Goal: Task Accomplishment & Management: Use online tool/utility

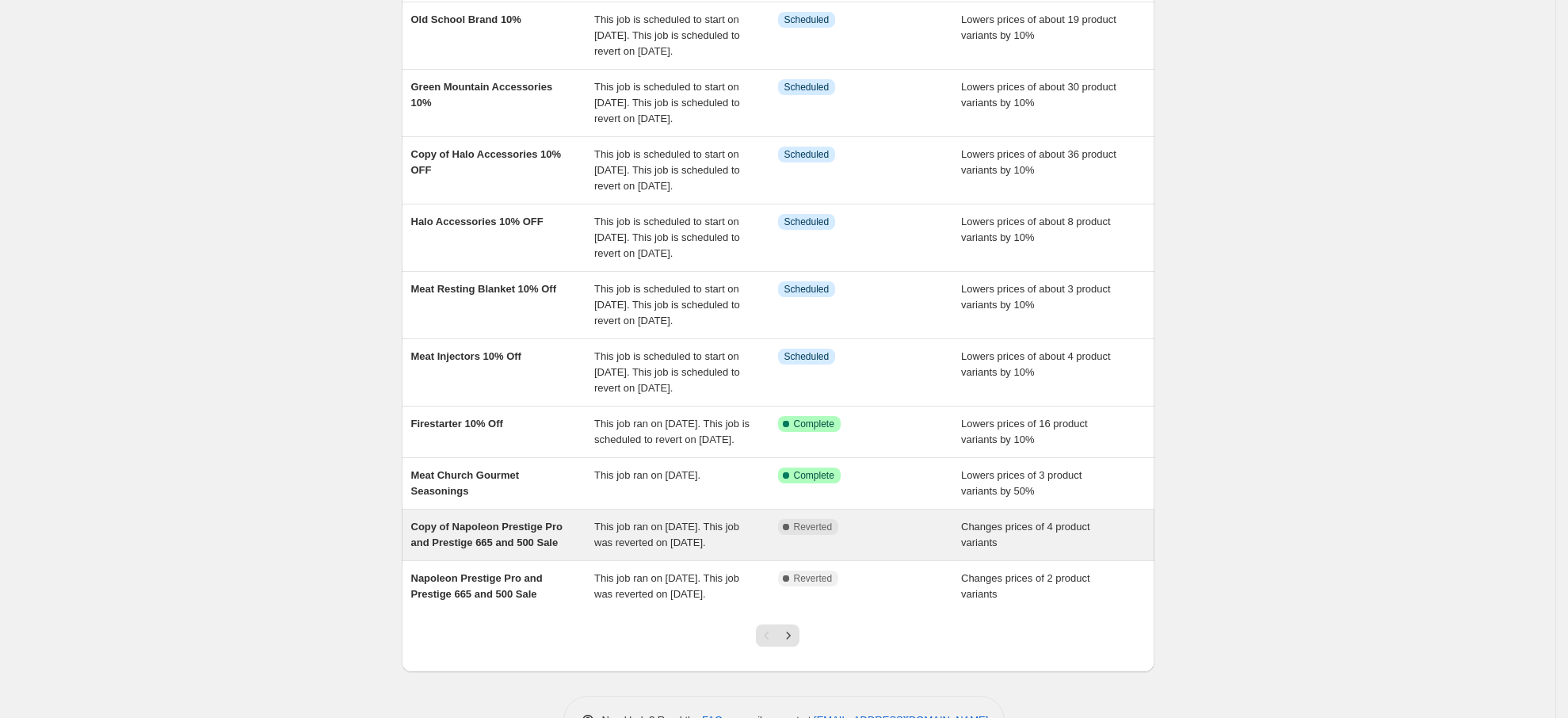
scroll to position [337, 0]
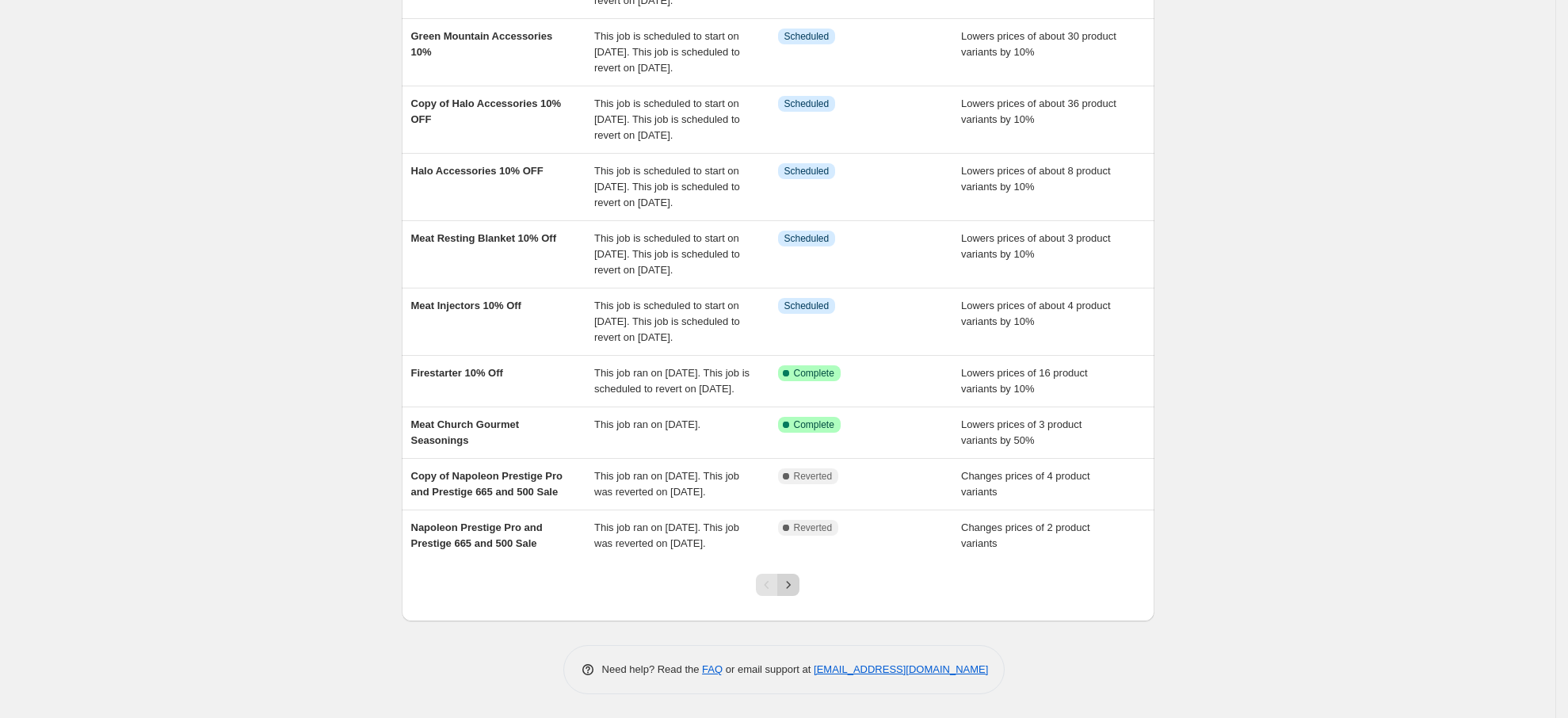
click at [792, 577] on icon "Next" at bounding box center [788, 584] width 15 height 15
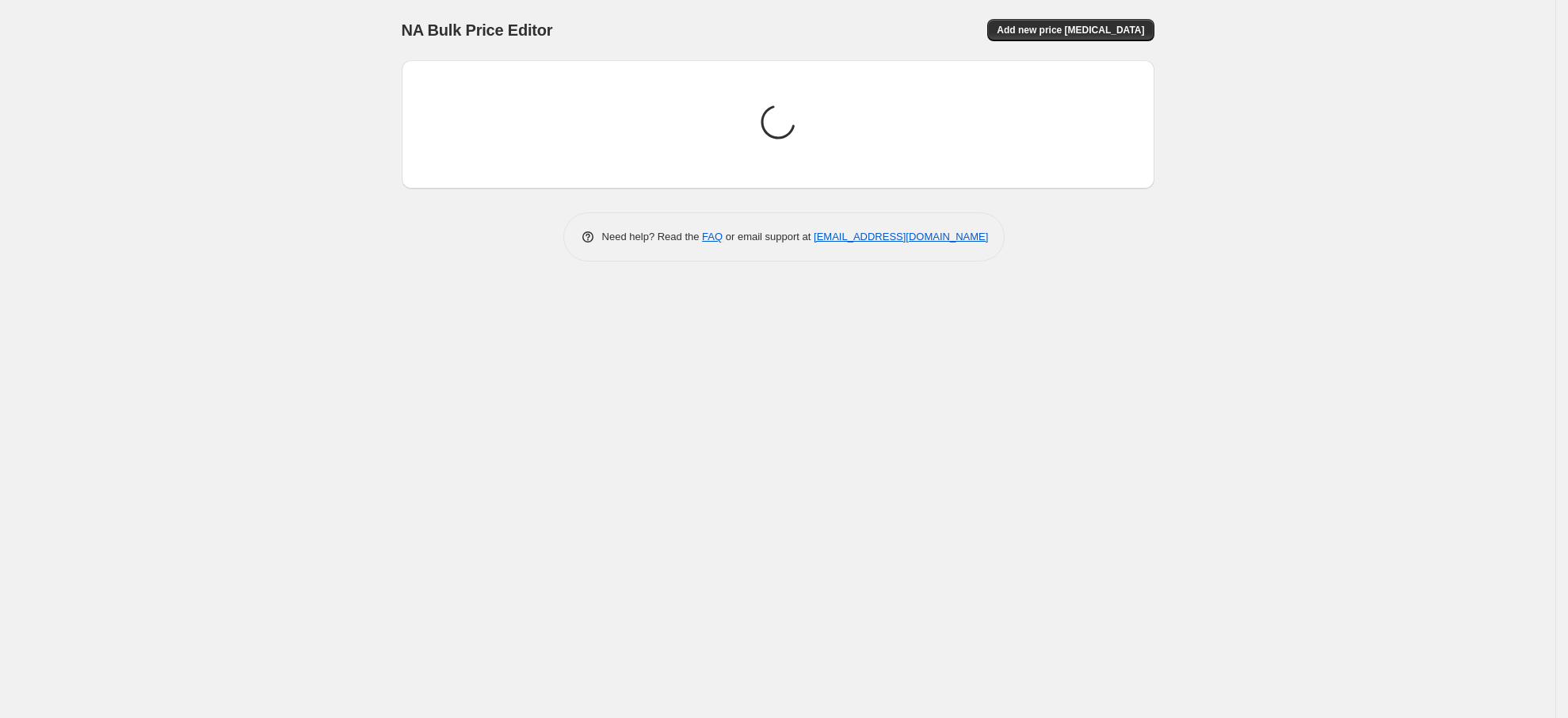
scroll to position [0, 0]
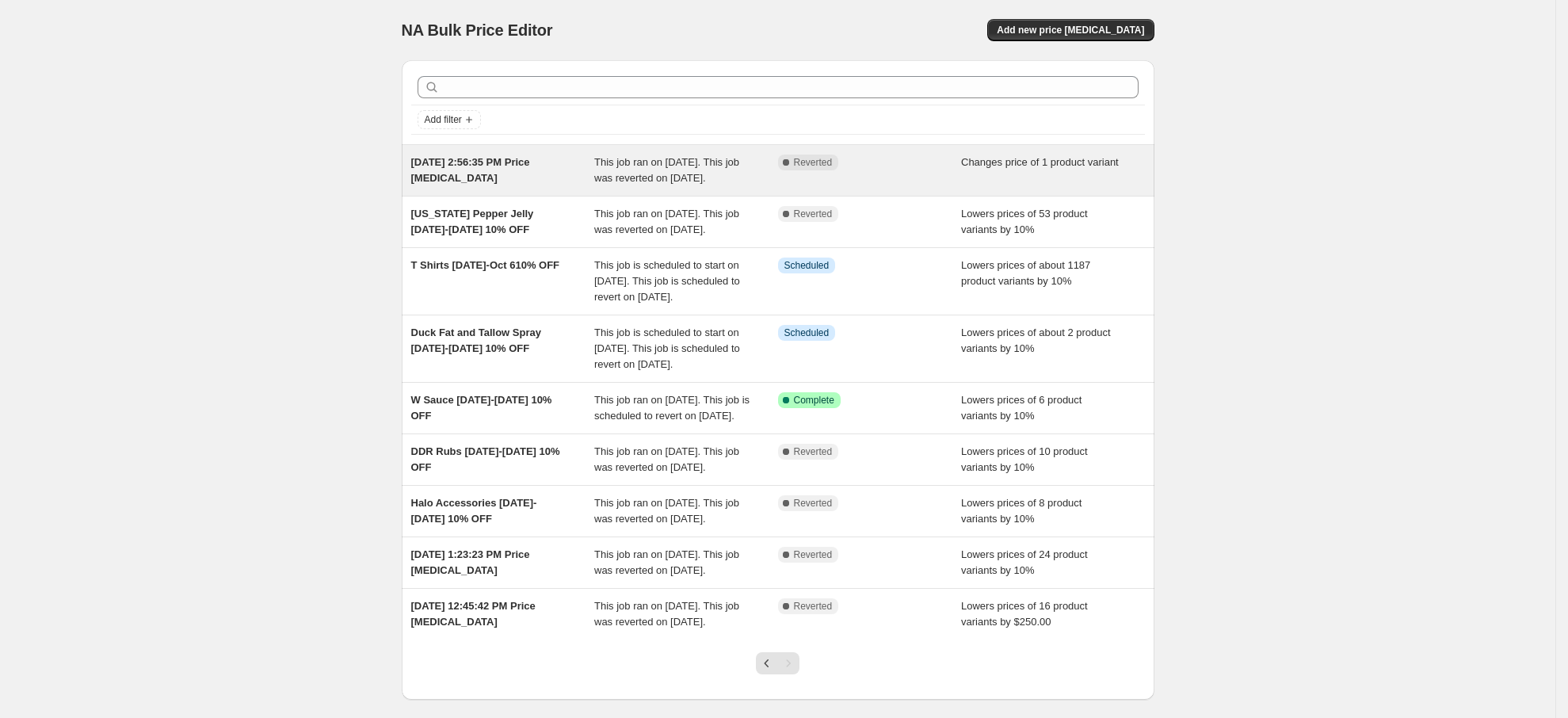
click at [627, 173] on span "This job ran on [DATE]. This job was reverted on [DATE]." at bounding box center [667, 169] width 145 height 28
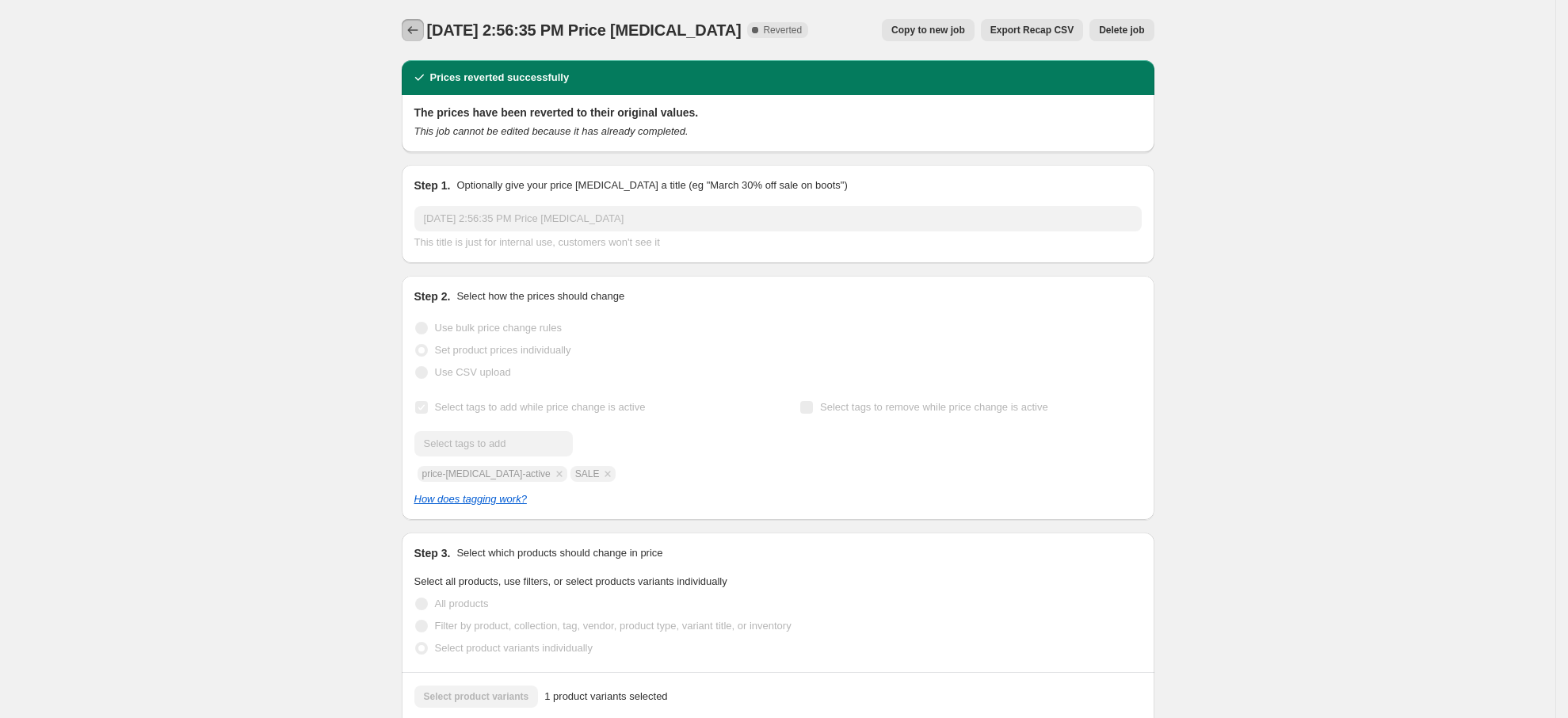
click at [417, 27] on icon "Price change jobs" at bounding box center [412, 30] width 11 height 8
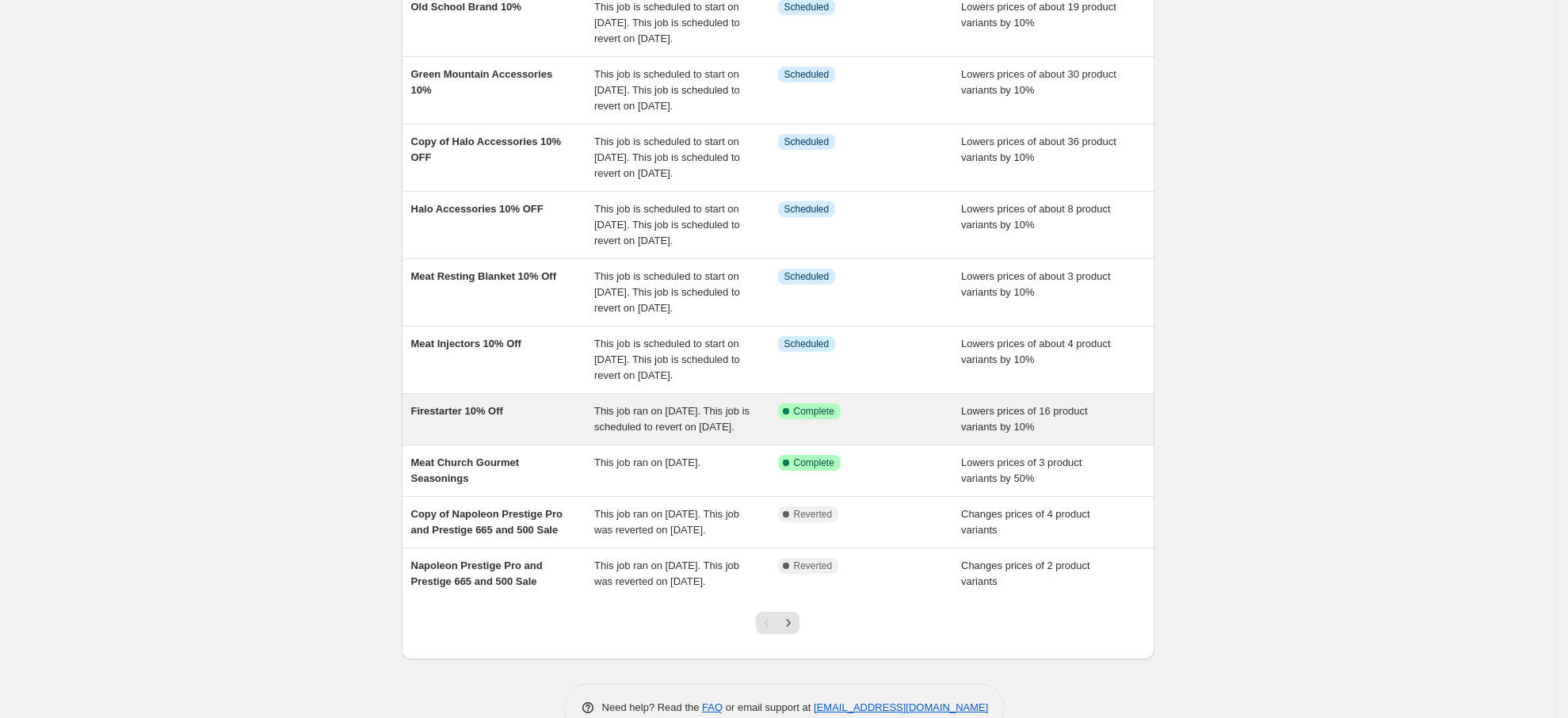
scroll to position [337, 0]
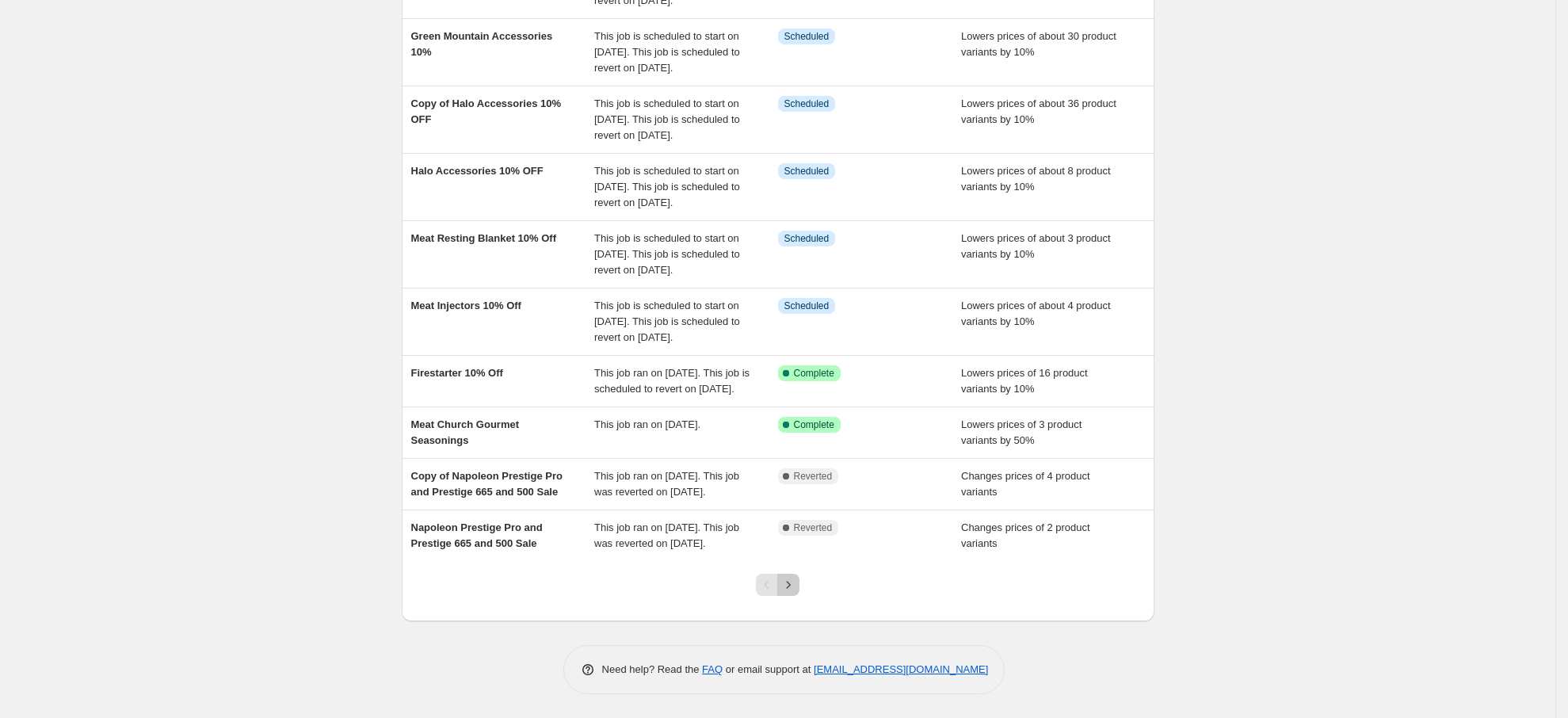
click at [789, 583] on icon "Next" at bounding box center [788, 584] width 15 height 15
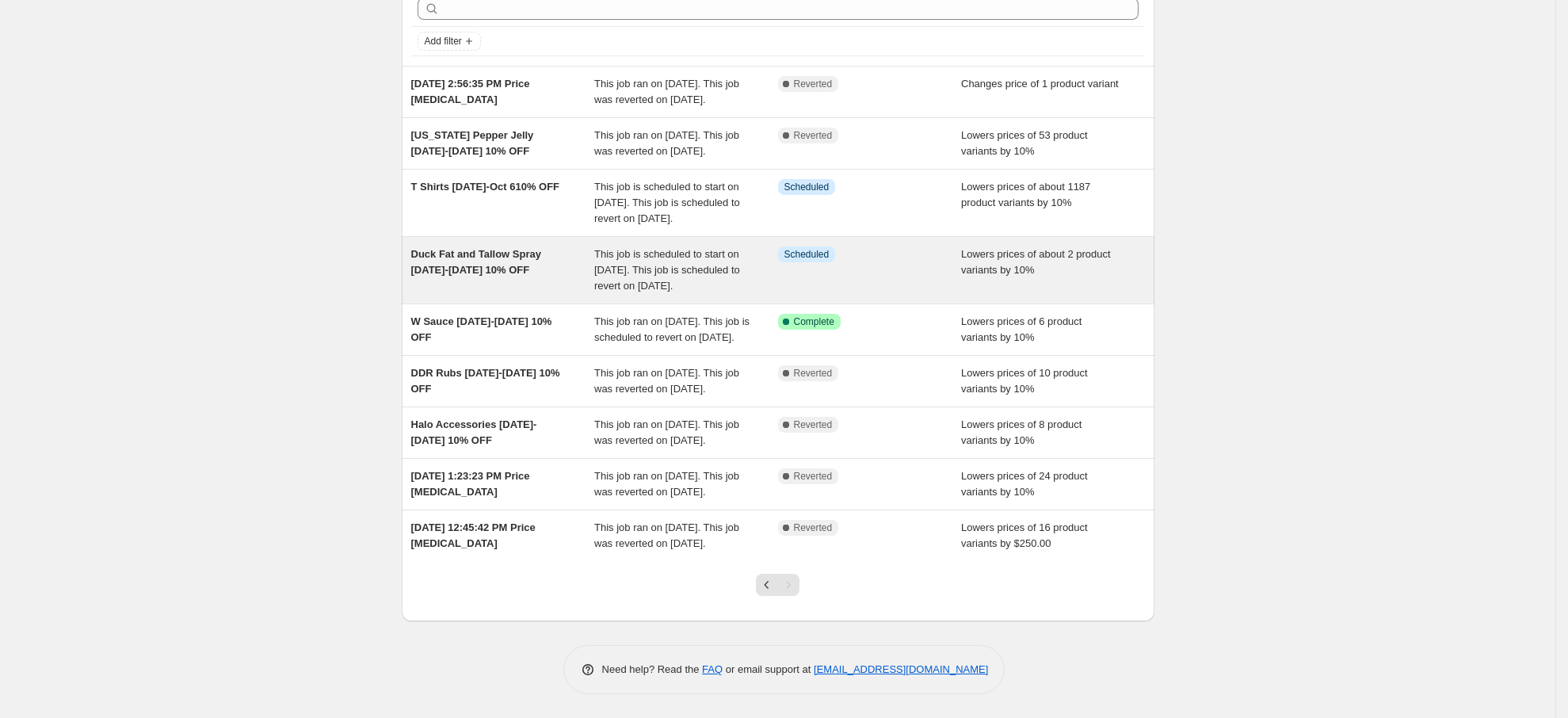
scroll to position [222, 0]
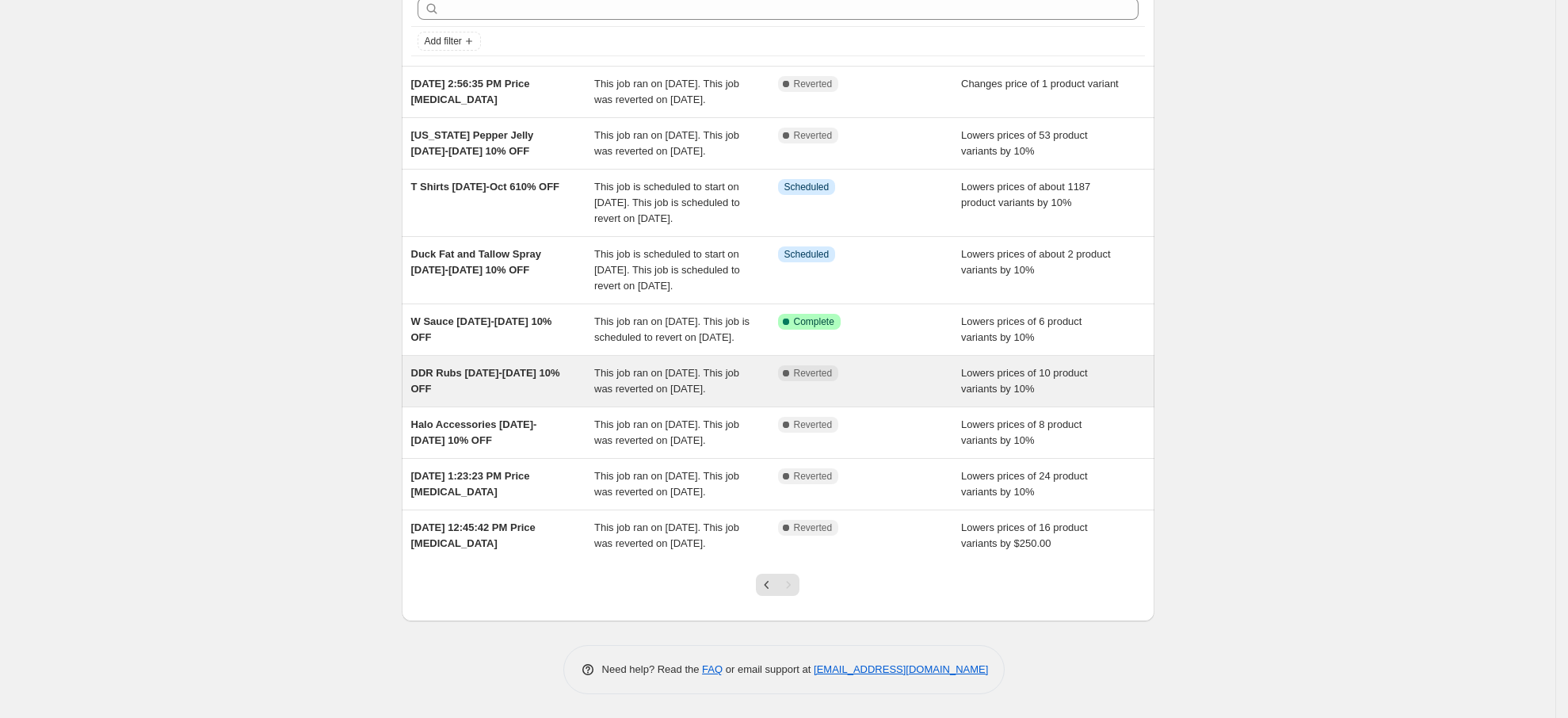
click at [693, 367] on span "This job ran on [DATE]. This job was reverted on [DATE]." at bounding box center [667, 380] width 145 height 28
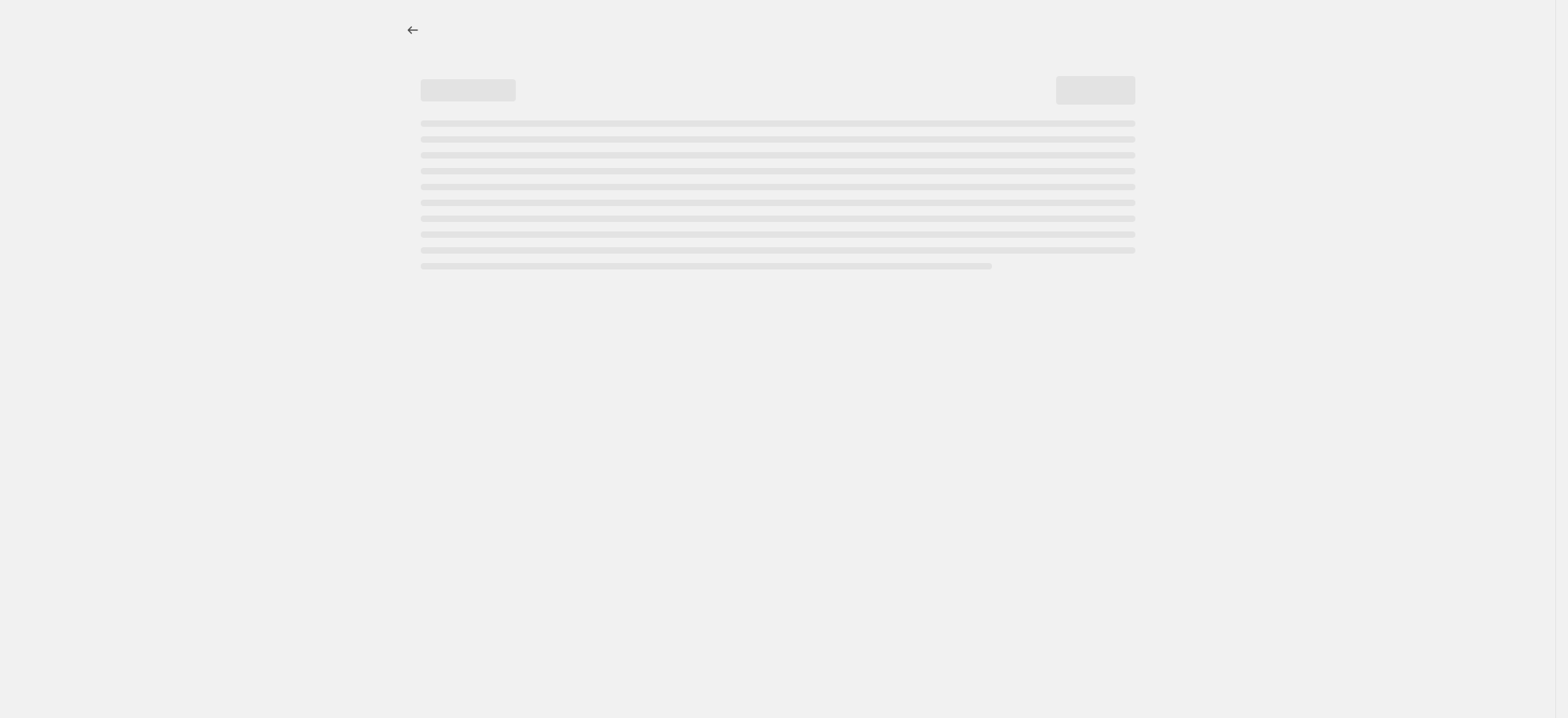
select select "percentage"
select select "vendor"
select select "product_type"
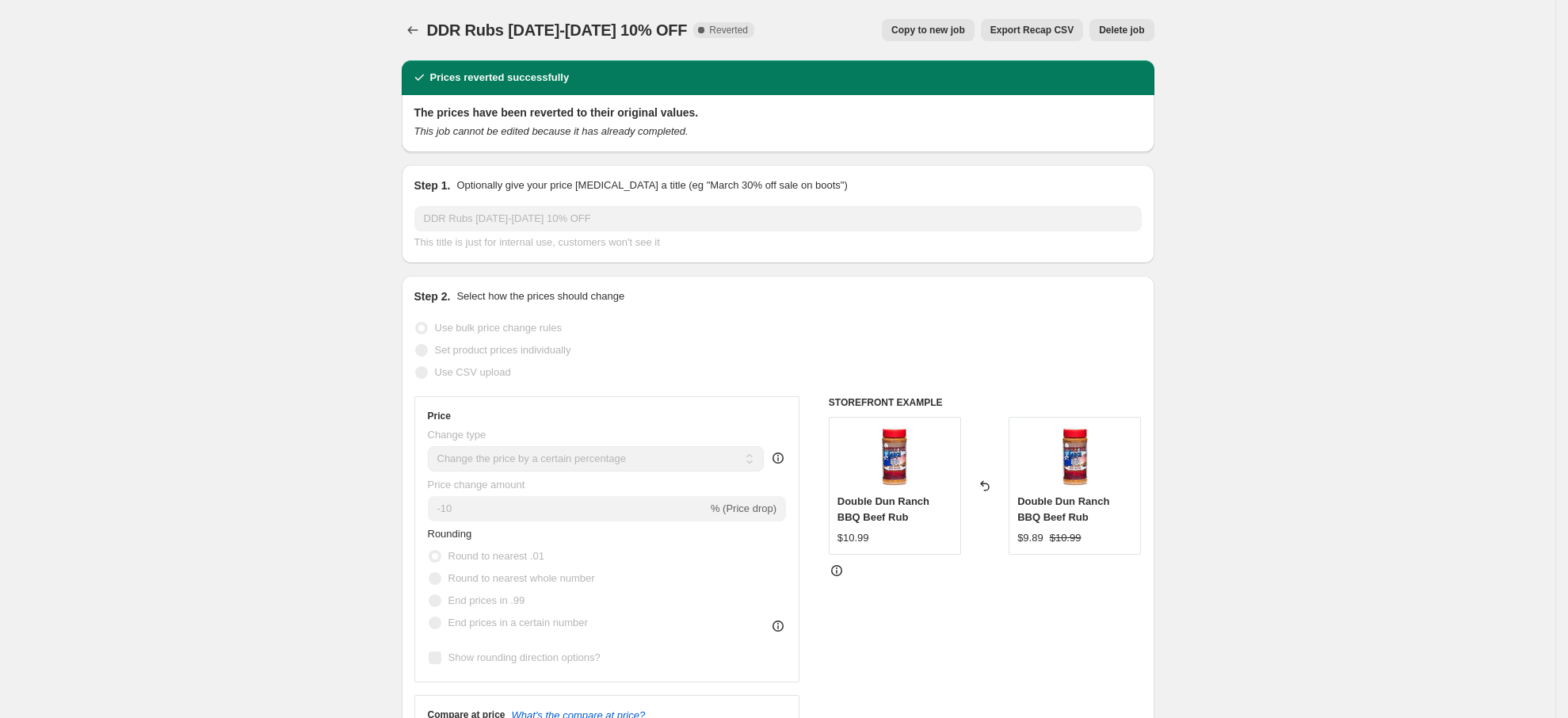
click at [958, 21] on button "Copy to new job" at bounding box center [928, 30] width 93 height 22
select select "percentage"
select select "vendor"
select select "product_type"
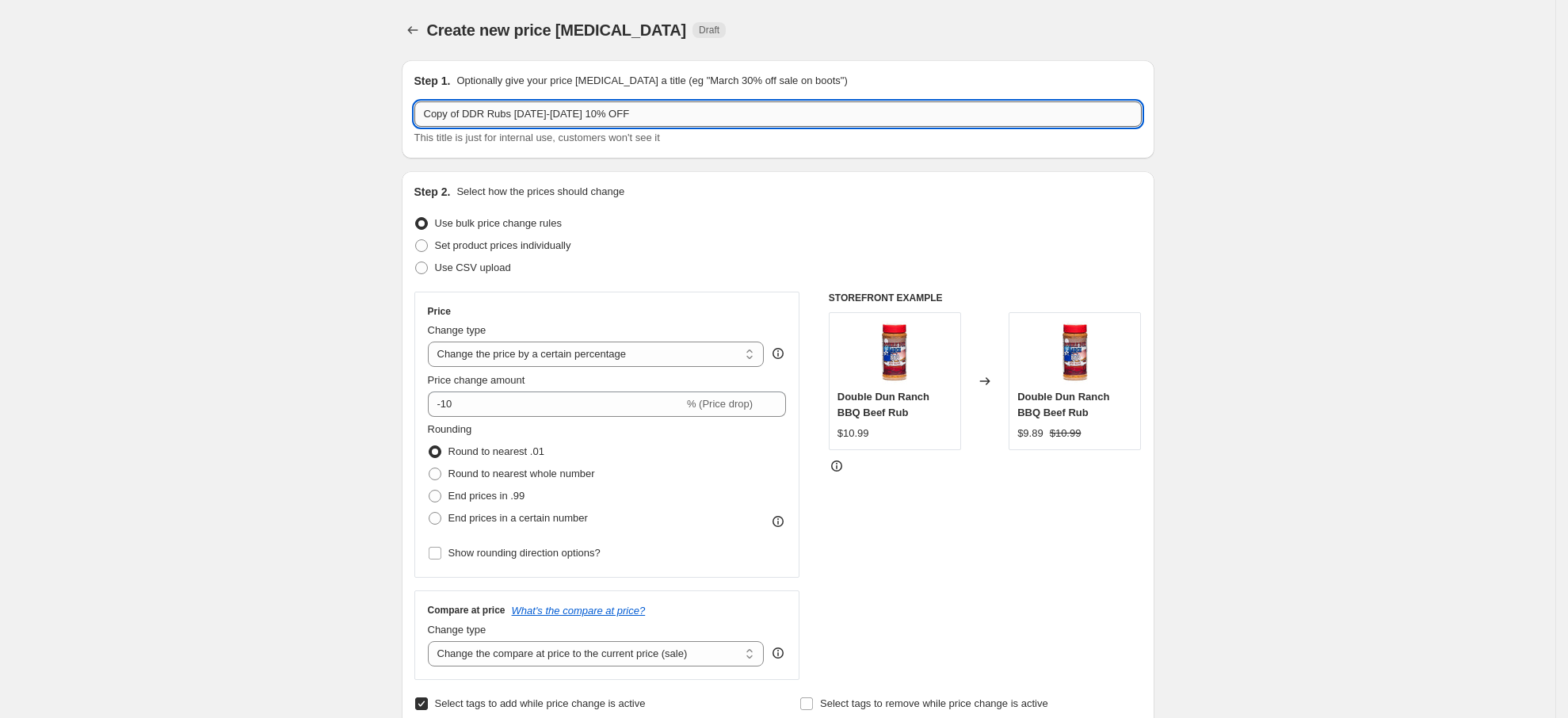
click at [602, 115] on input "Copy of DDR Rubs [DATE]-[DATE] 10% OFF" at bounding box center [777, 114] width 727 height 25
click at [564, 110] on input "Copy of DDR Rubs [DATE]-[DATE] 10% OFF" at bounding box center [777, 114] width 727 height 25
drag, startPoint x: 469, startPoint y: 108, endPoint x: 272, endPoint y: 122, distance: 197.5
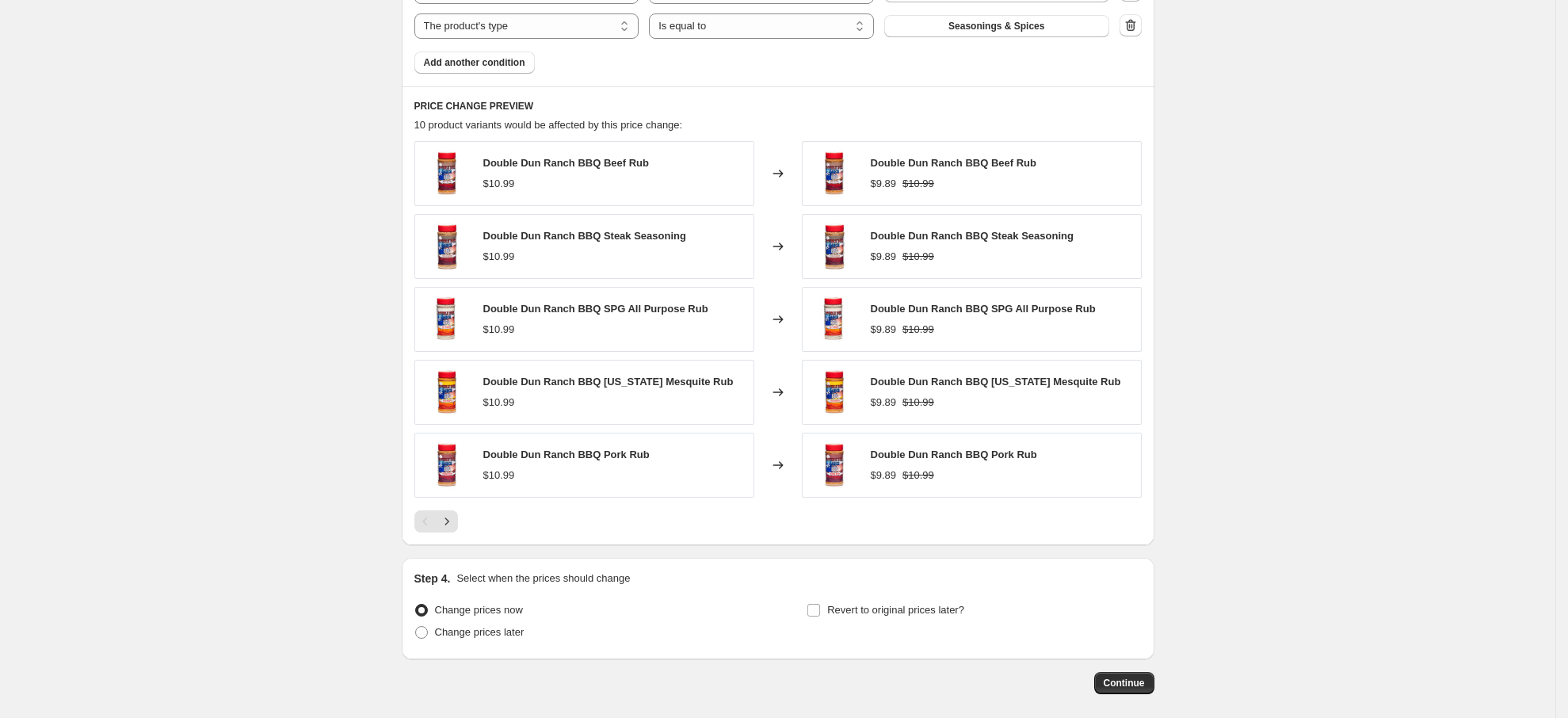
scroll to position [1169, 0]
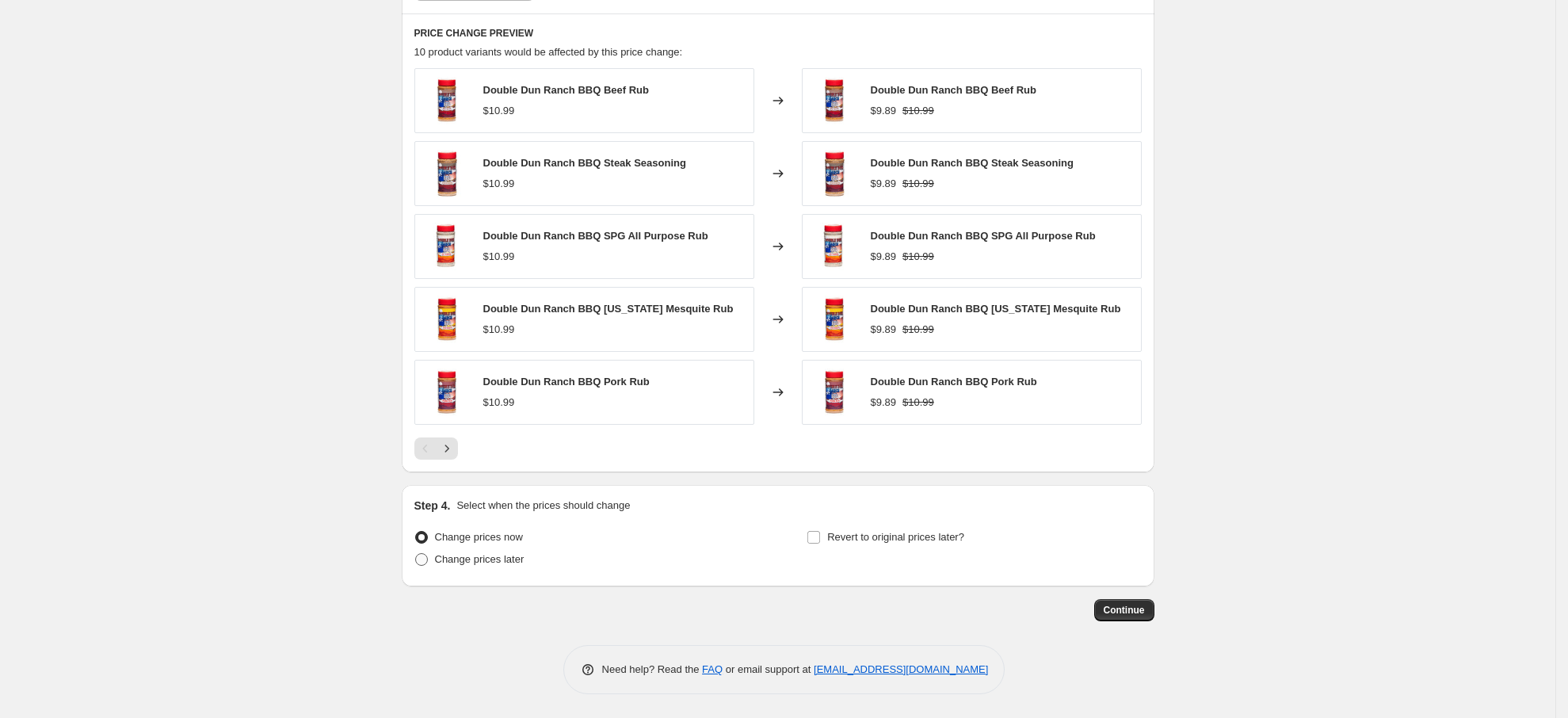
type input "DDR Rubs 10% OFF"
click at [513, 561] on span "Change prices later" at bounding box center [479, 558] width 89 height 12
click at [416, 553] on input "Change prices later" at bounding box center [415, 553] width 1 height 1
radio input "true"
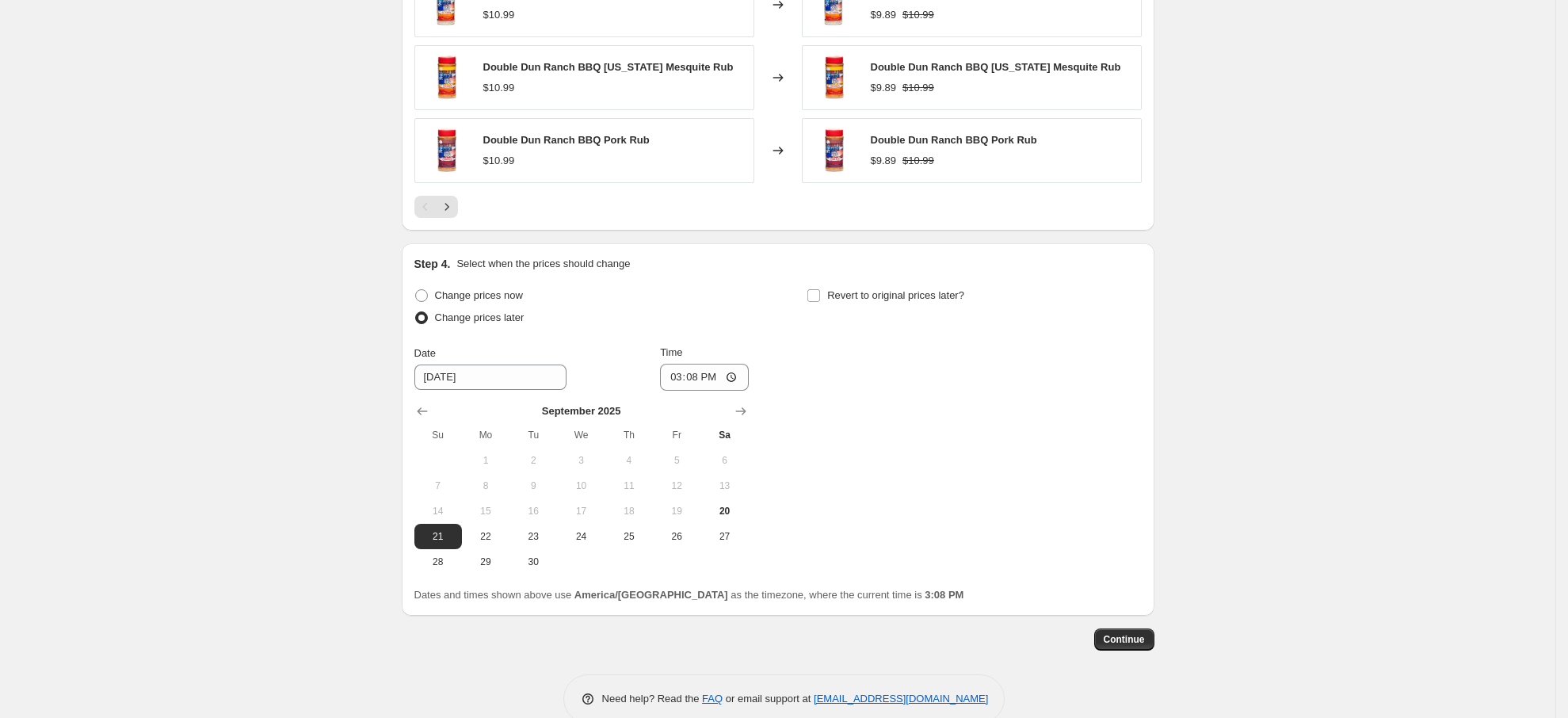
scroll to position [1440, 0]
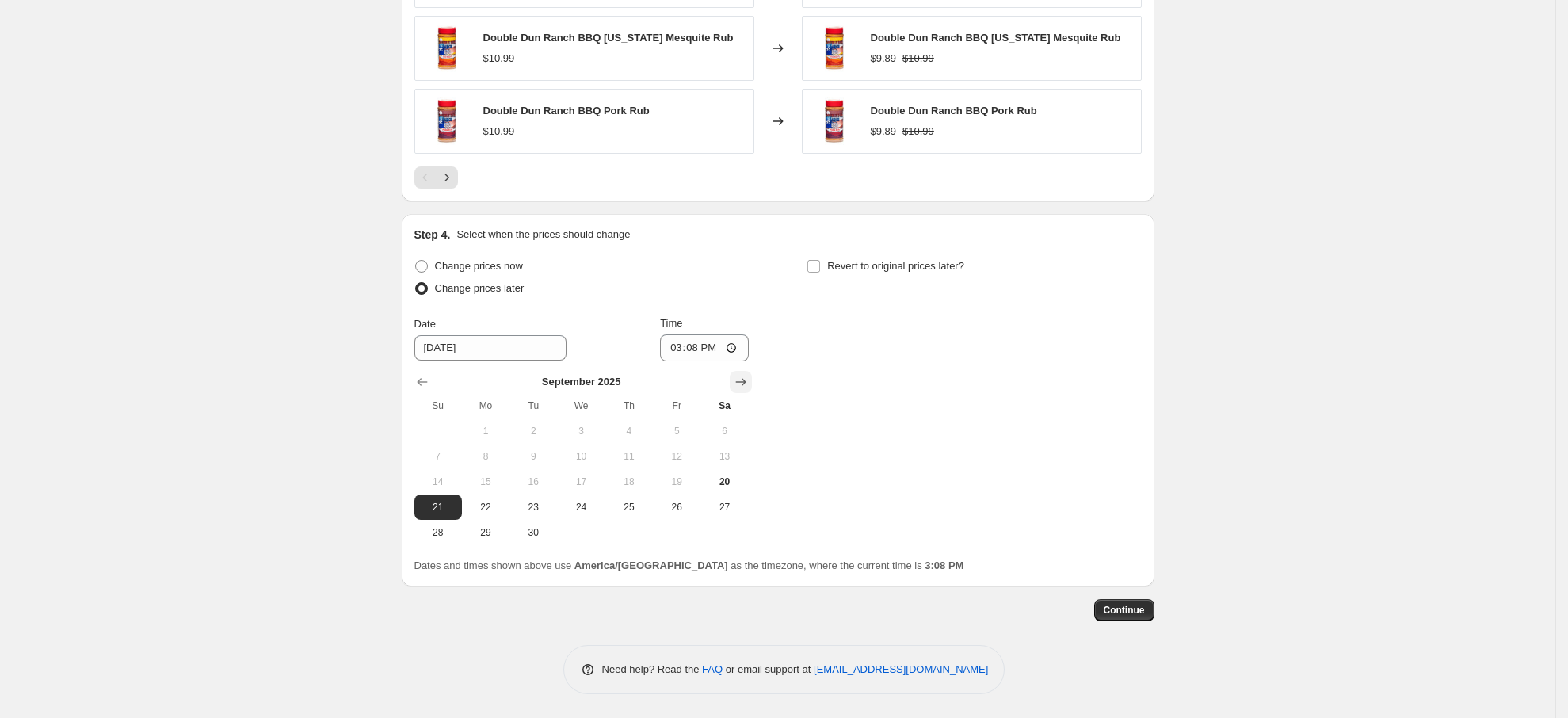
click at [740, 383] on icon "Show next month, October 2025" at bounding box center [740, 381] width 15 height 15
click at [733, 507] on span "25" at bounding box center [724, 506] width 35 height 13
type input "[DATE]"
click at [820, 264] on input "Revert to original prices later?" at bounding box center [813, 265] width 13 height 13
checkbox input "true"
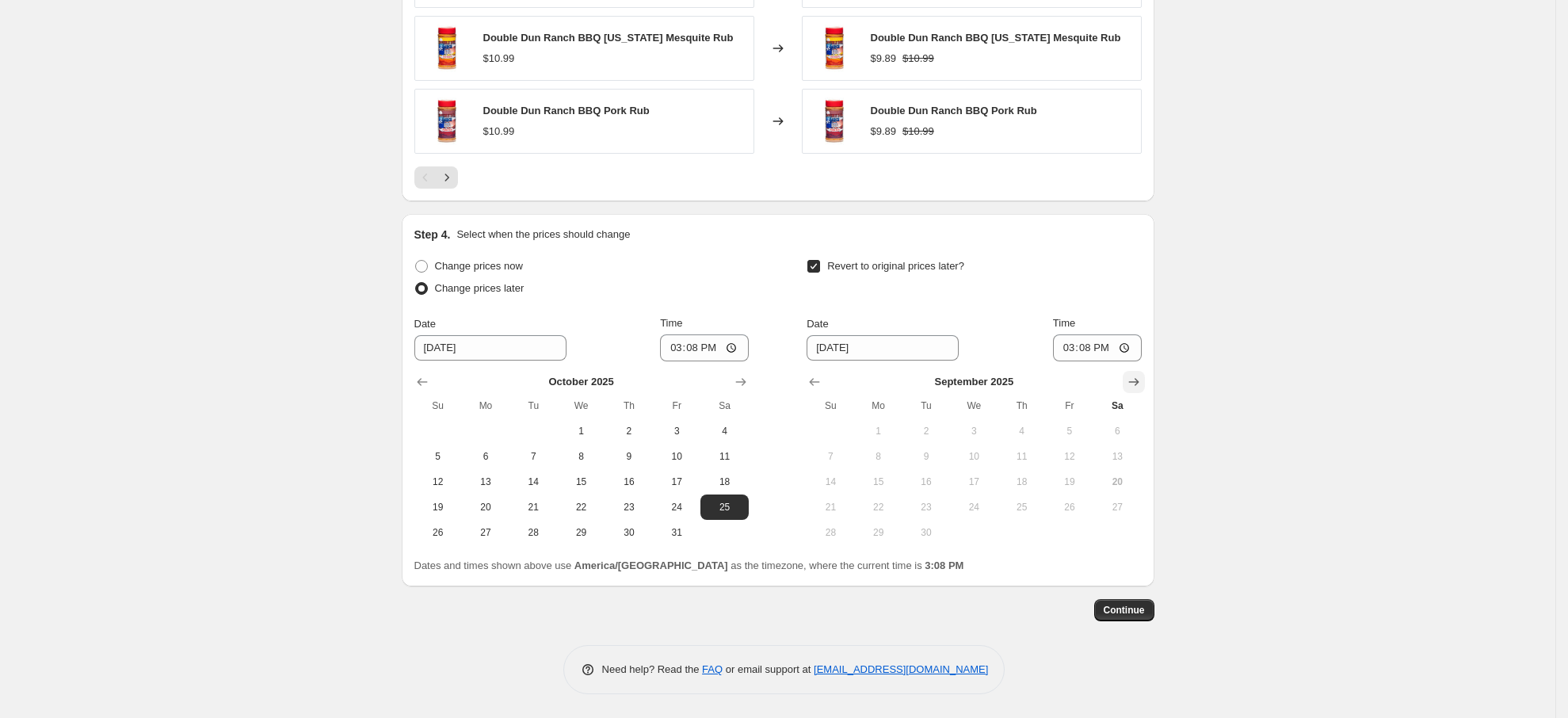
drag, startPoint x: 1131, startPoint y: 385, endPoint x: 1090, endPoint y: 440, distance: 68.6
click at [1132, 386] on icon "Show next month, October 2025" at bounding box center [1133, 381] width 15 height 15
click at [1063, 532] on span "31" at bounding box center [1070, 532] width 35 height 13
type input "[DATE]"
click at [1134, 605] on span "Continue" at bounding box center [1124, 610] width 42 height 13
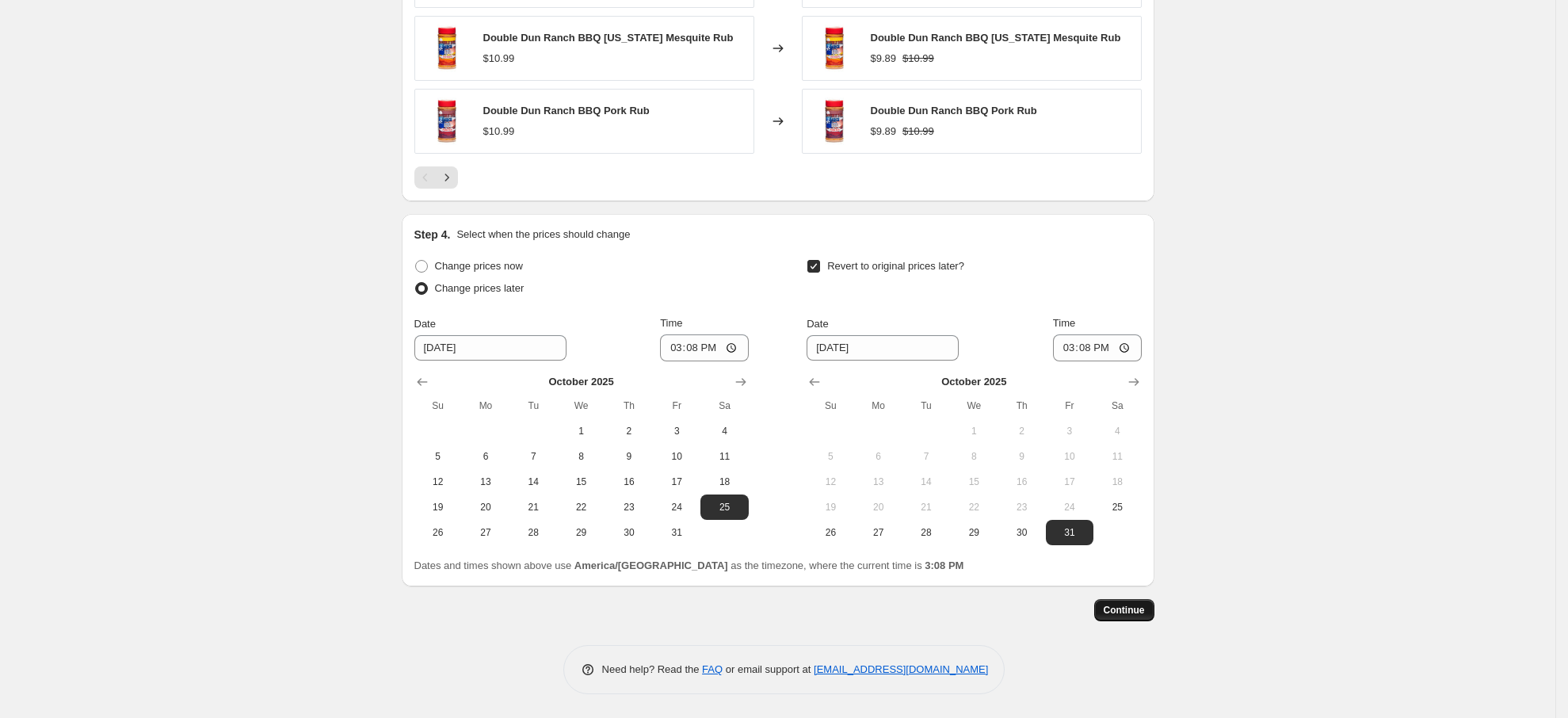
scroll to position [0, 0]
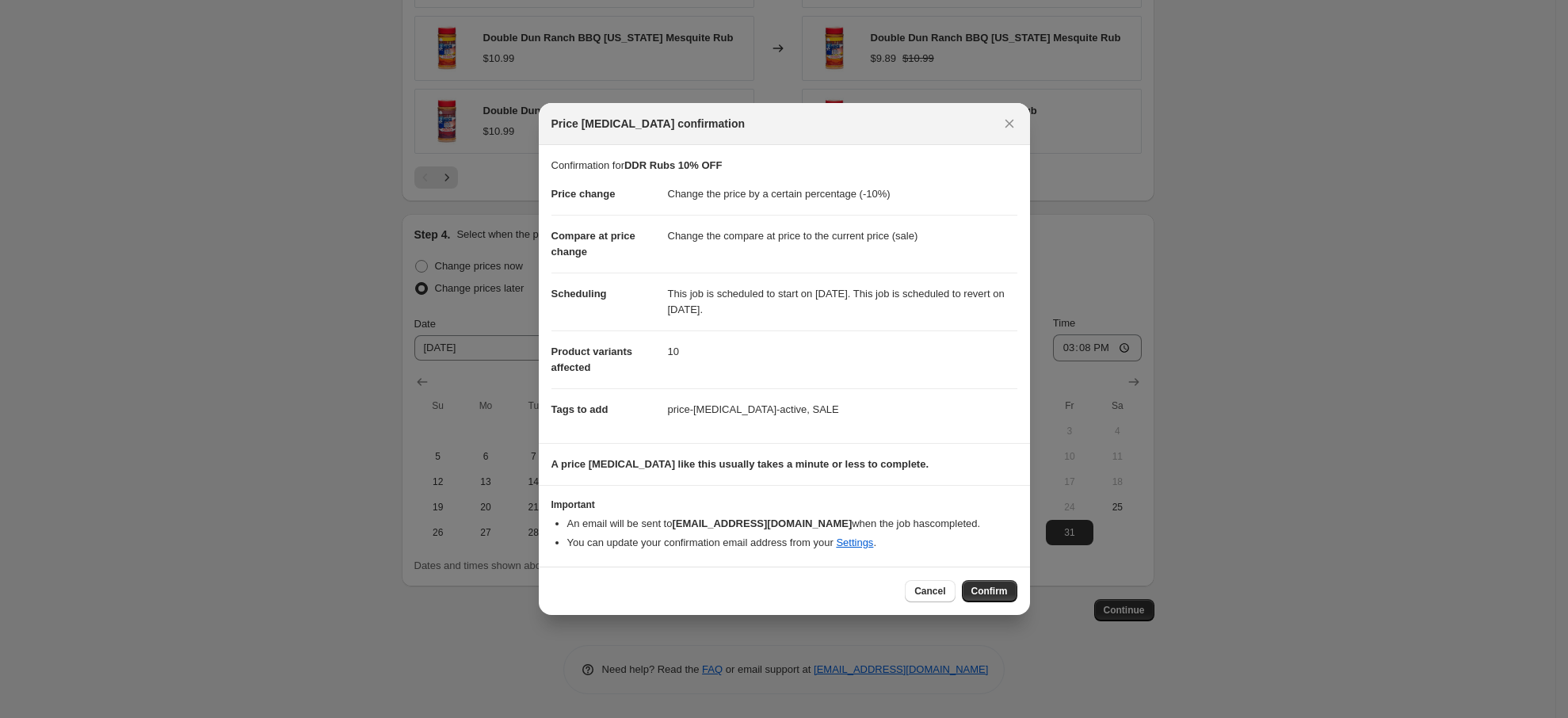
drag, startPoint x: 976, startPoint y: 595, endPoint x: 967, endPoint y: 579, distance: 18.4
click at [975, 592] on span "Confirm" at bounding box center [990, 590] width 37 height 13
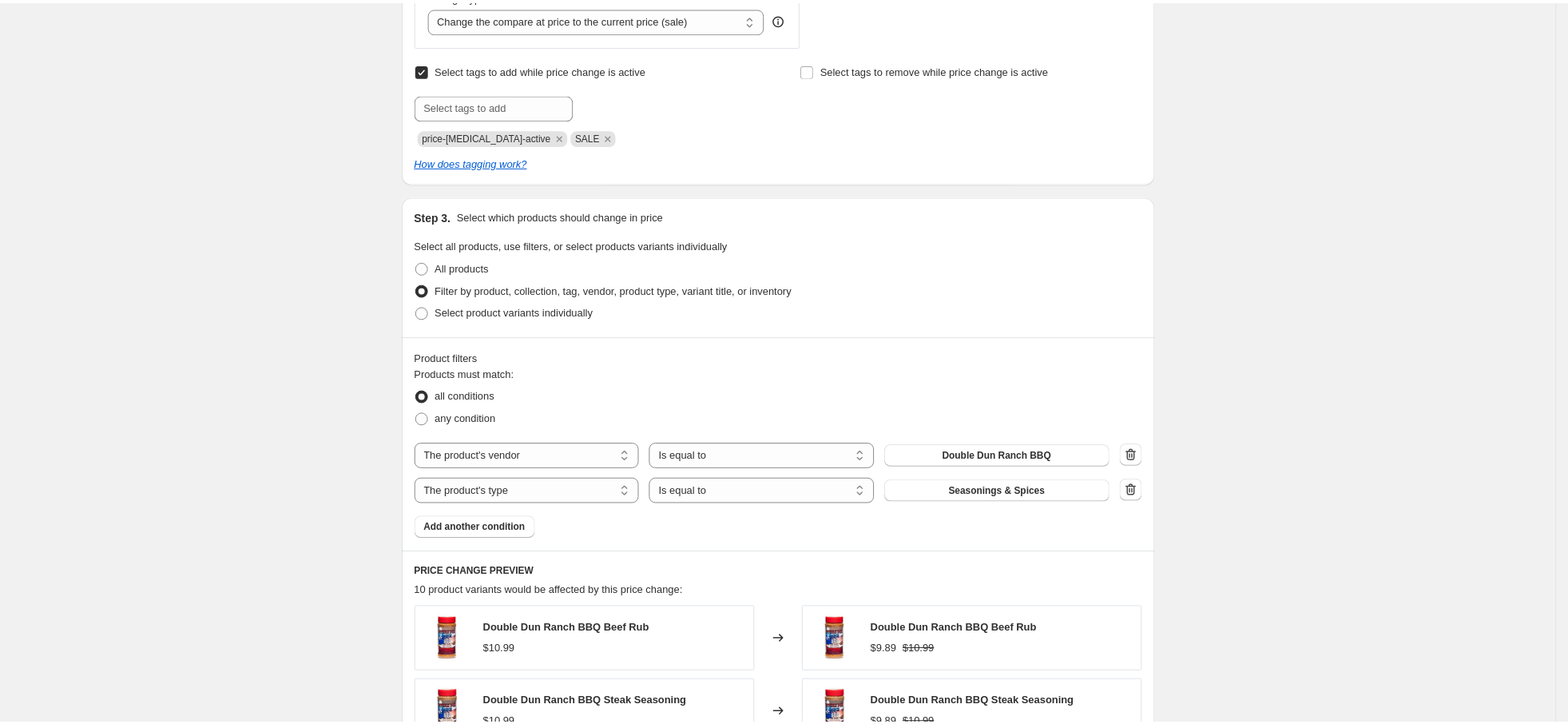
scroll to position [733, 0]
